Goal: Information Seeking & Learning: Learn about a topic

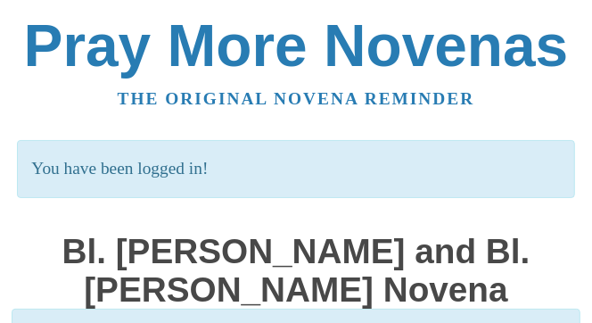
scroll to position [12, 0]
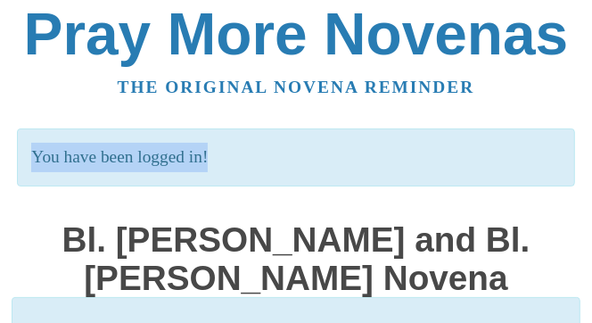
drag, startPoint x: 586, startPoint y: 111, endPoint x: 579, endPoint y: 138, distance: 28.6
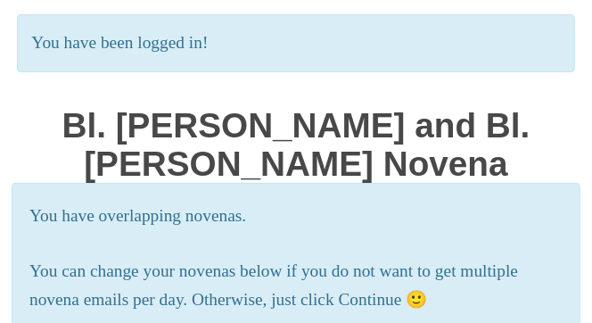
scroll to position [409, 0]
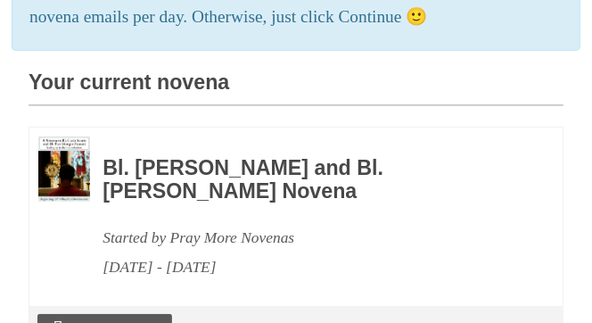
drag, startPoint x: 590, startPoint y: 136, endPoint x: 591, endPoint y: 145, distance: 9.9
click at [591, 145] on div "Pray More Novenas The original novena reminder You have been logged in! Bl. [PE…" at bounding box center [296, 184] width 592 height 1187
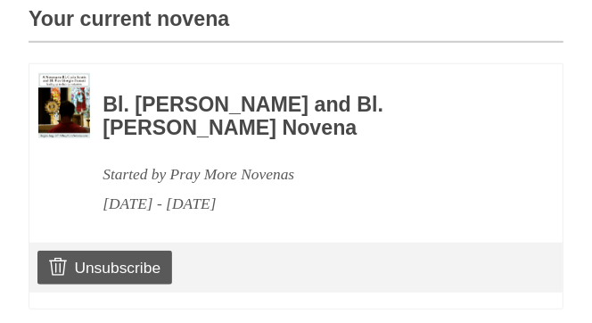
scroll to position [484, 0]
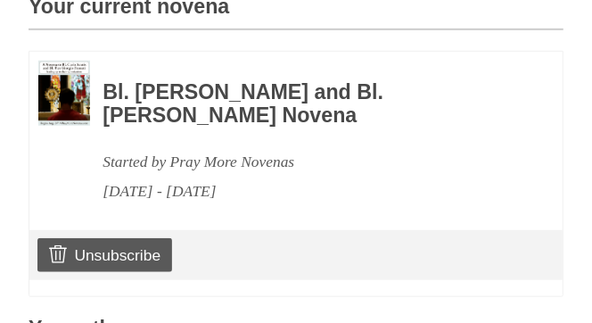
click at [587, 182] on div "Pray More Novenas The original novena reminder You have been logged in! Bl. [PE…" at bounding box center [296, 109] width 592 height 1187
drag, startPoint x: 584, startPoint y: 192, endPoint x: 592, endPoint y: 178, distance: 16.4
click at [592, 178] on html "Pray More Novenas The original novena reminder You have been logged in! Bl. [PE…" at bounding box center [296, 109] width 592 height 1187
click at [236, 127] on h3 "Bl. [PERSON_NAME] and Bl. [PERSON_NAME] Novena" at bounding box center [309, 104] width 412 height 46
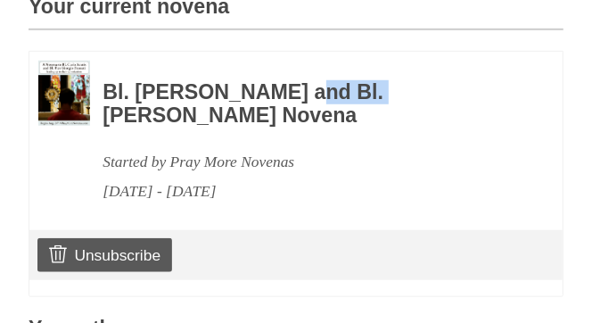
click at [70, 124] on img at bounding box center [64, 93] width 52 height 65
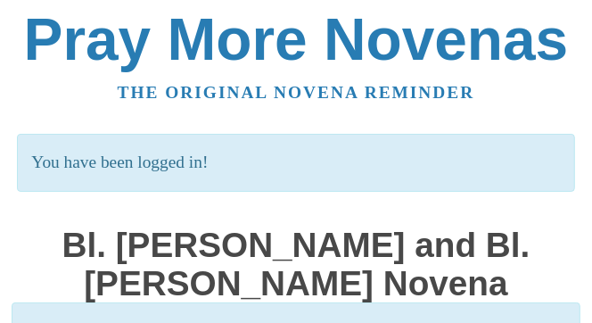
scroll to position [0, 0]
